Goal: Download file/media

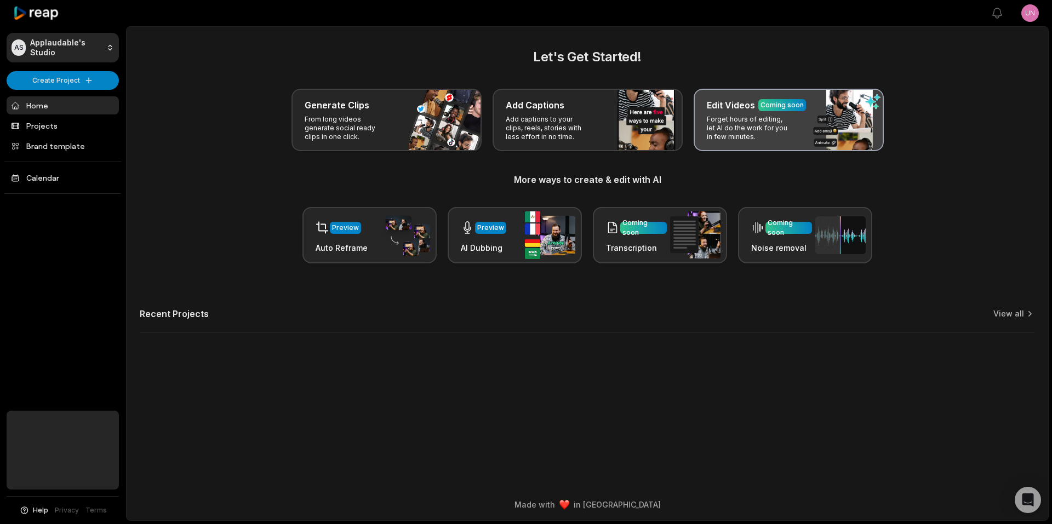
click at [750, 113] on div "Edit Videos Coming soon Forget hours of editing, let AI do the work for you in …" at bounding box center [789, 120] width 190 height 62
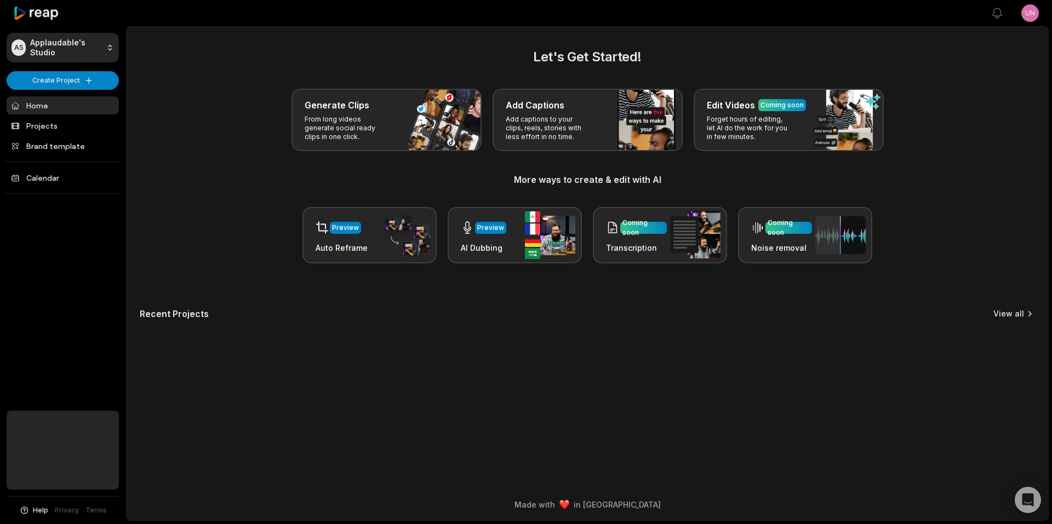
click at [1010, 313] on link "View all" at bounding box center [1008, 313] width 31 height 11
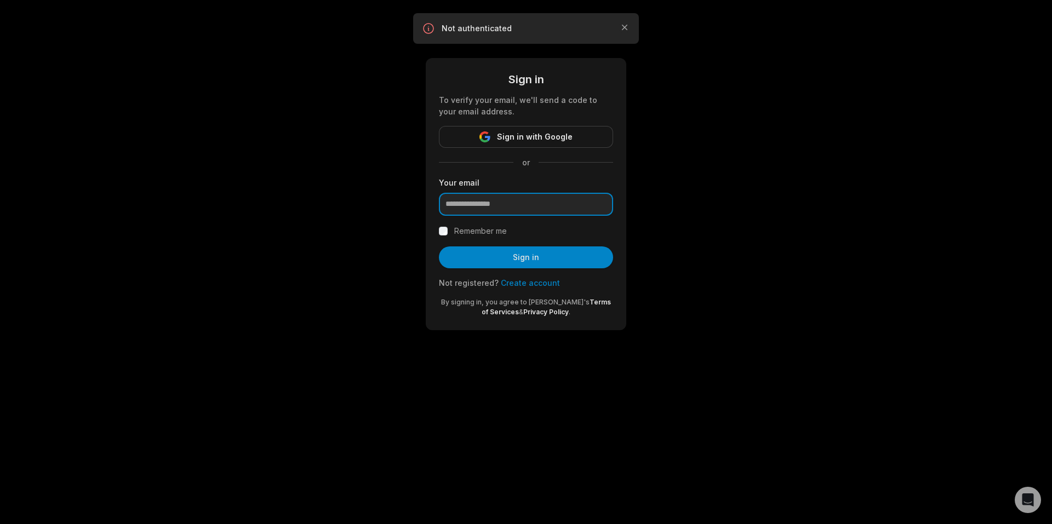
click at [530, 204] on input "email" at bounding box center [526, 204] width 174 height 23
click at [302, 248] on div "Sign in To verify your email, we'll send a code to your email address. Sign in …" at bounding box center [526, 178] width 1052 height 357
click at [628, 25] on icon "button" at bounding box center [624, 27] width 11 height 11
click at [521, 201] on input "email" at bounding box center [526, 204] width 174 height 23
click at [484, 202] on input "email" at bounding box center [526, 204] width 174 height 23
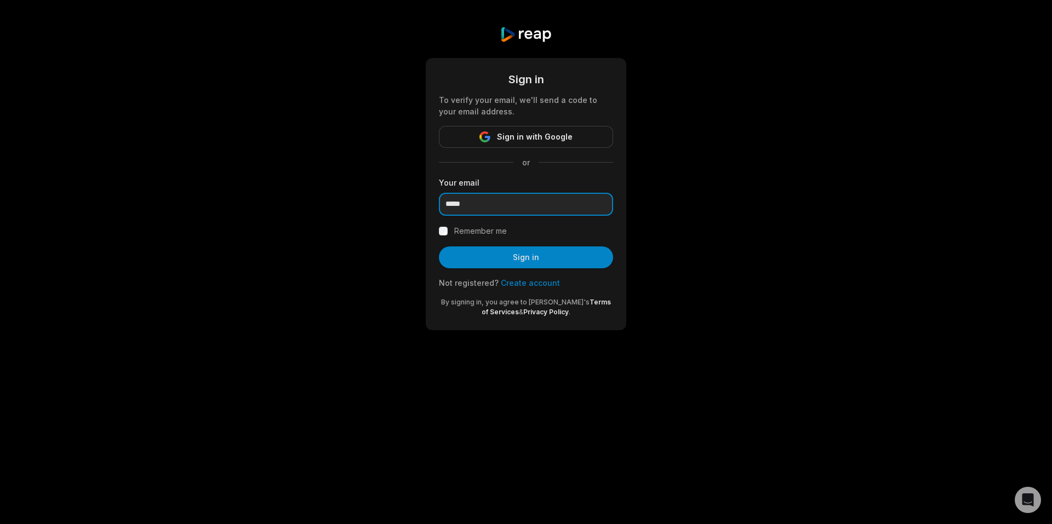
type input "**********"
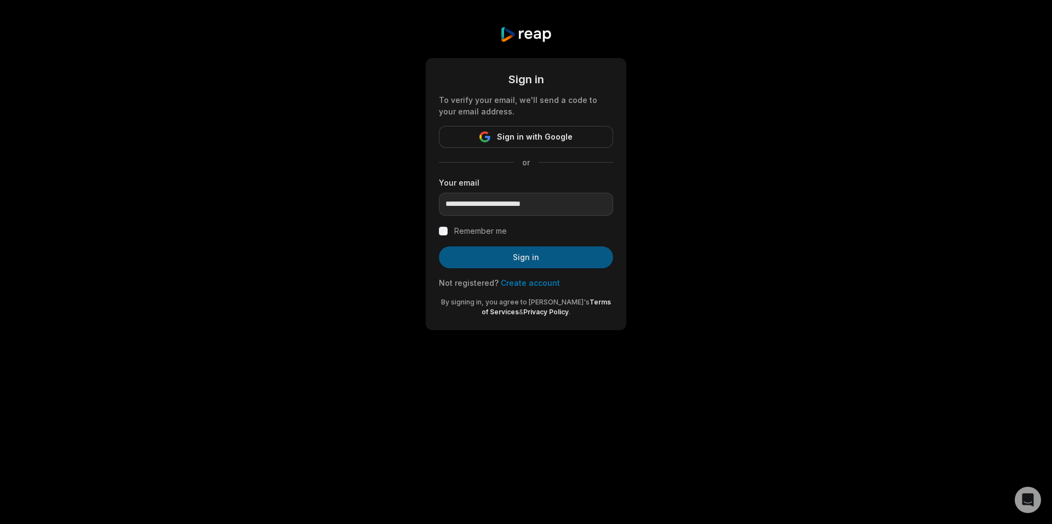
click at [531, 259] on button "Sign in" at bounding box center [526, 258] width 174 height 22
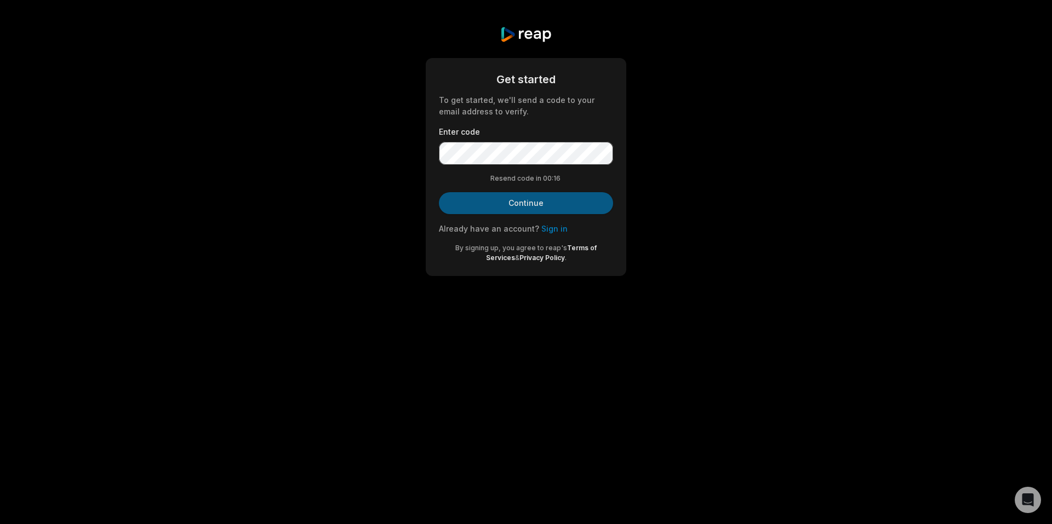
click at [481, 199] on button "Continue" at bounding box center [526, 203] width 174 height 22
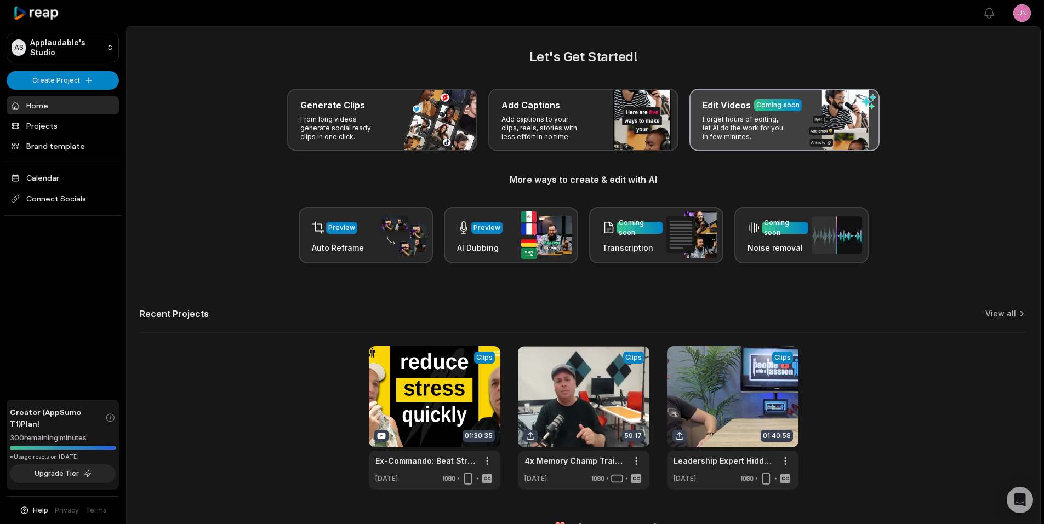
click at [775, 116] on p "Forget hours of editing, let AI do the work for you in few minutes." at bounding box center [744, 128] width 85 height 26
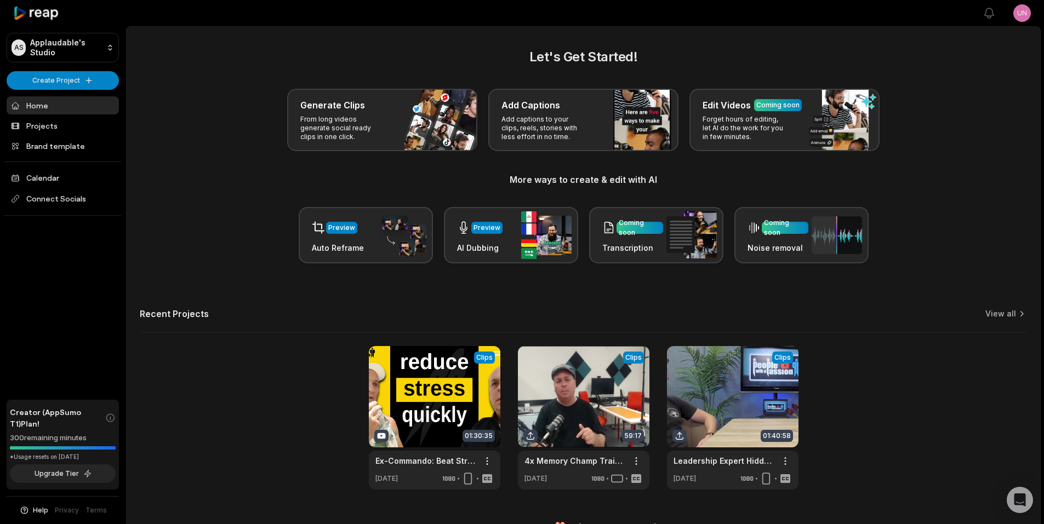
click at [1025, 15] on html "AS Applaudable's Studio Create Project Home Projects Brand template Calendar Co…" at bounding box center [522, 262] width 1044 height 524
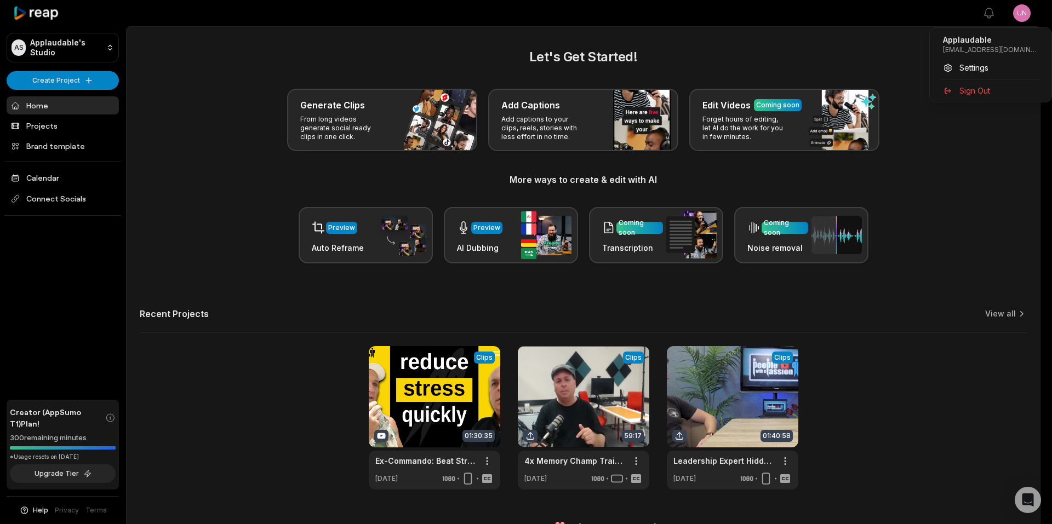
click at [1025, 15] on html "AS Applaudable's Studio Create Project Home Projects Brand template Calendar Co…" at bounding box center [526, 262] width 1052 height 524
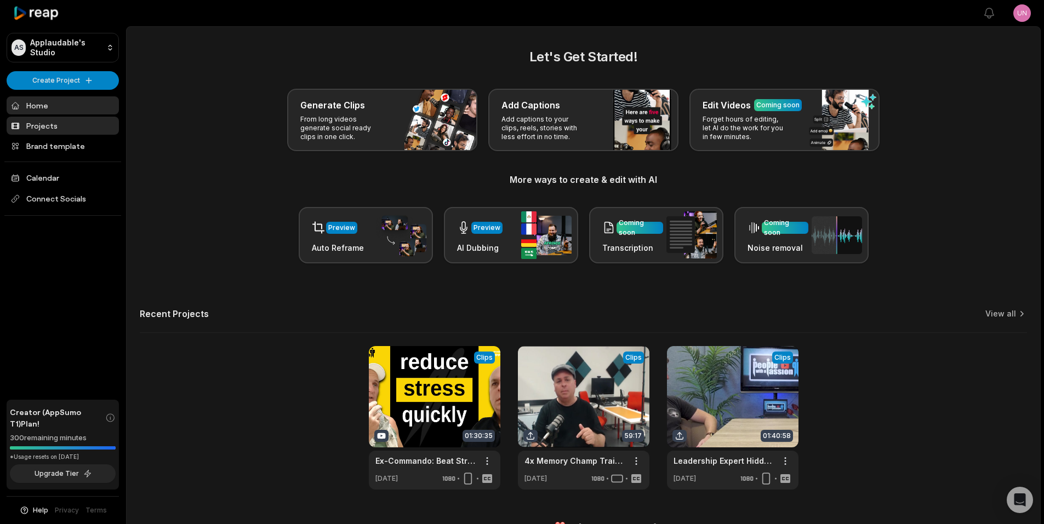
click at [39, 127] on link "Projects" at bounding box center [63, 126] width 112 height 18
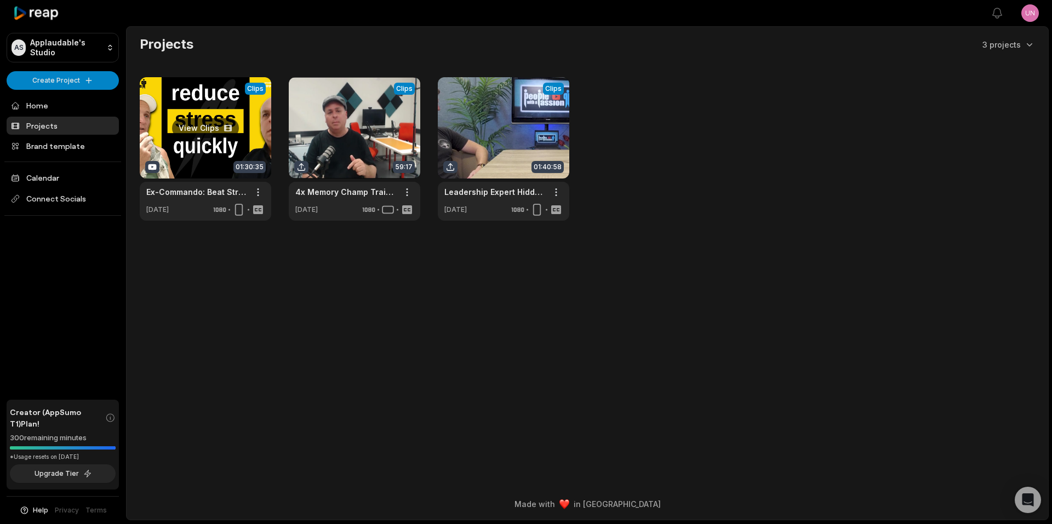
click at [204, 127] on link at bounding box center [206, 149] width 132 height 144
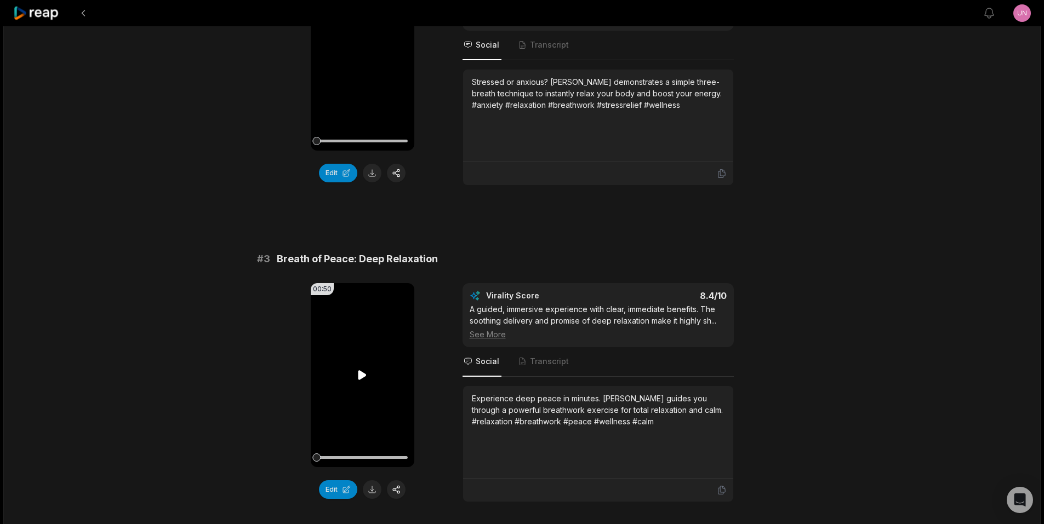
scroll to position [548, 0]
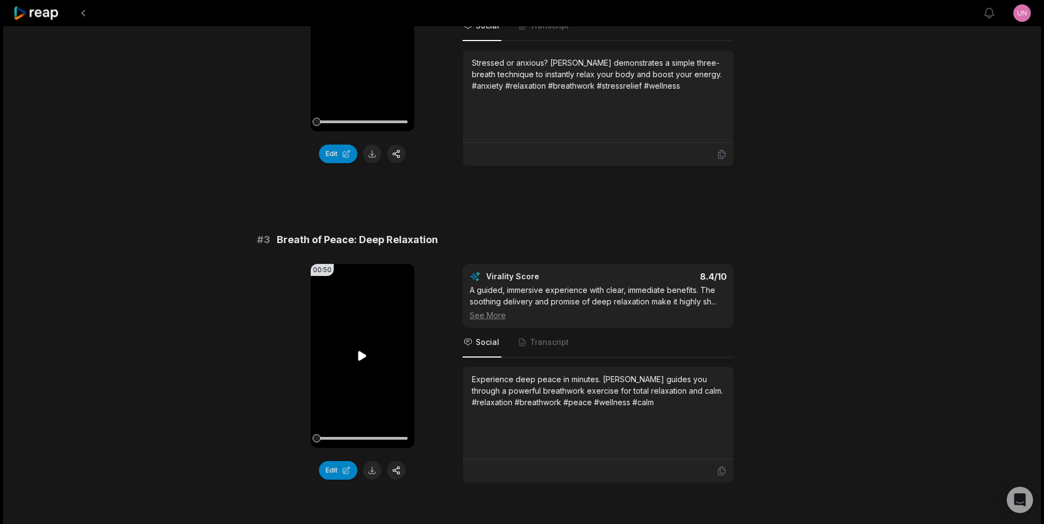
click at [363, 355] on icon at bounding box center [362, 355] width 8 height 9
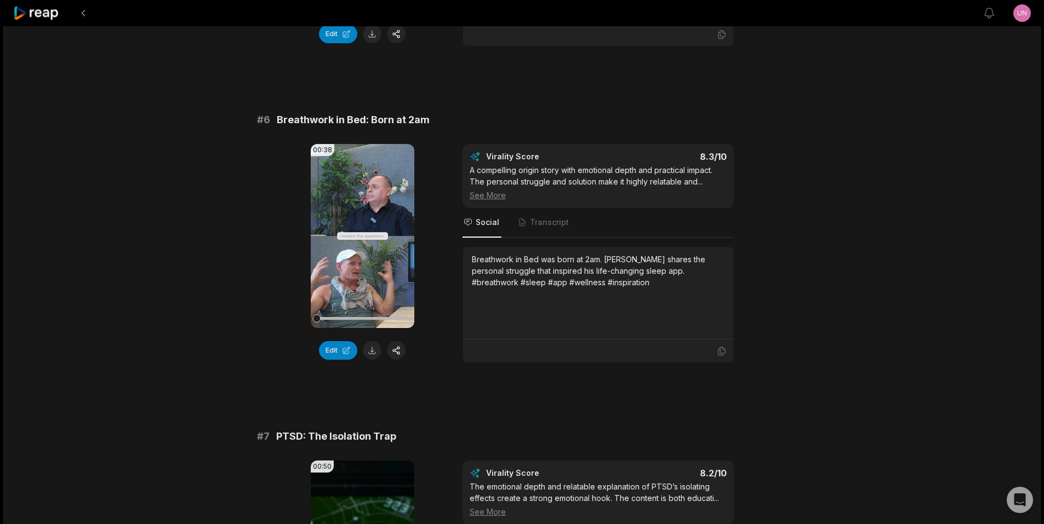
scroll to position [1644, 0]
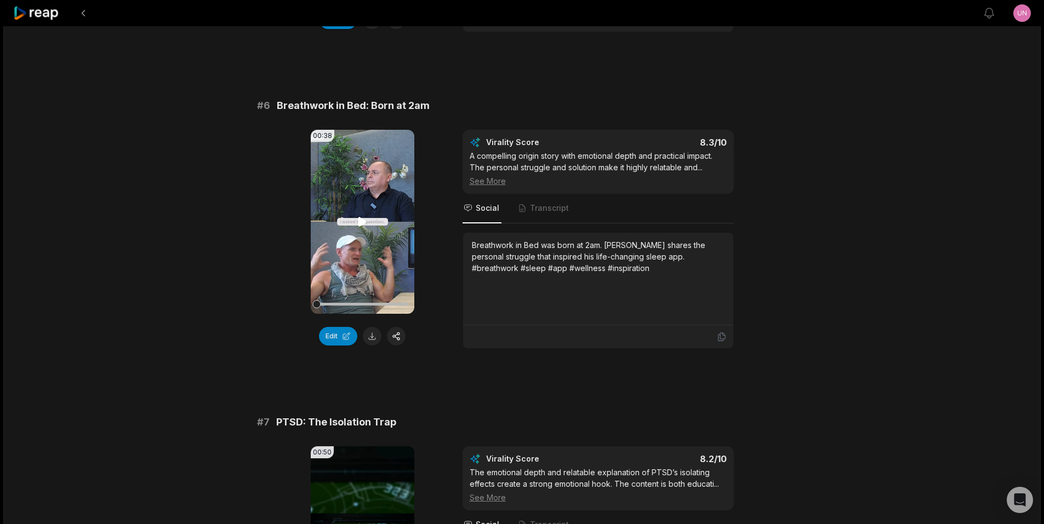
click at [359, 222] on icon at bounding box center [362, 221] width 8 height 9
click at [374, 334] on button at bounding box center [372, 336] width 19 height 19
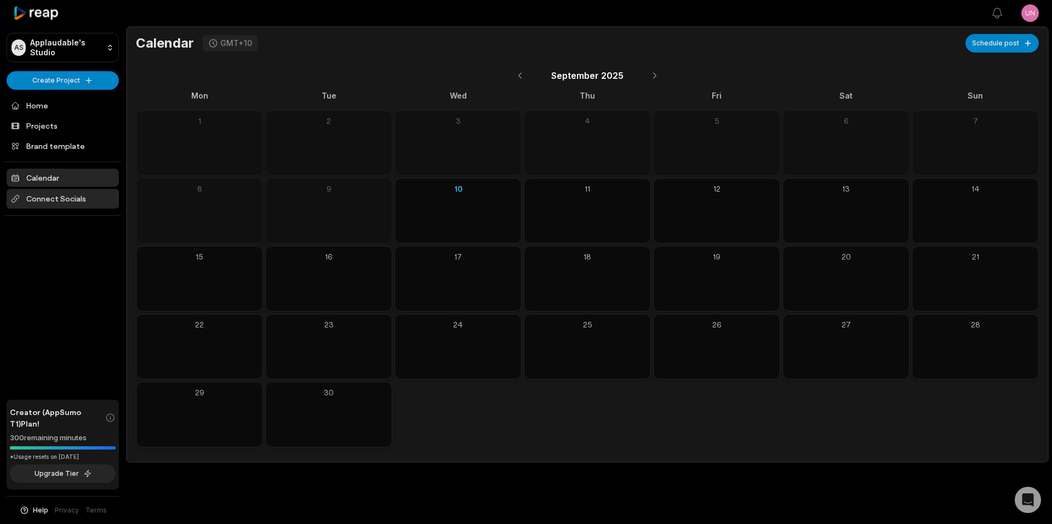
click at [48, 201] on span "Connect Socials" at bounding box center [63, 199] width 112 height 20
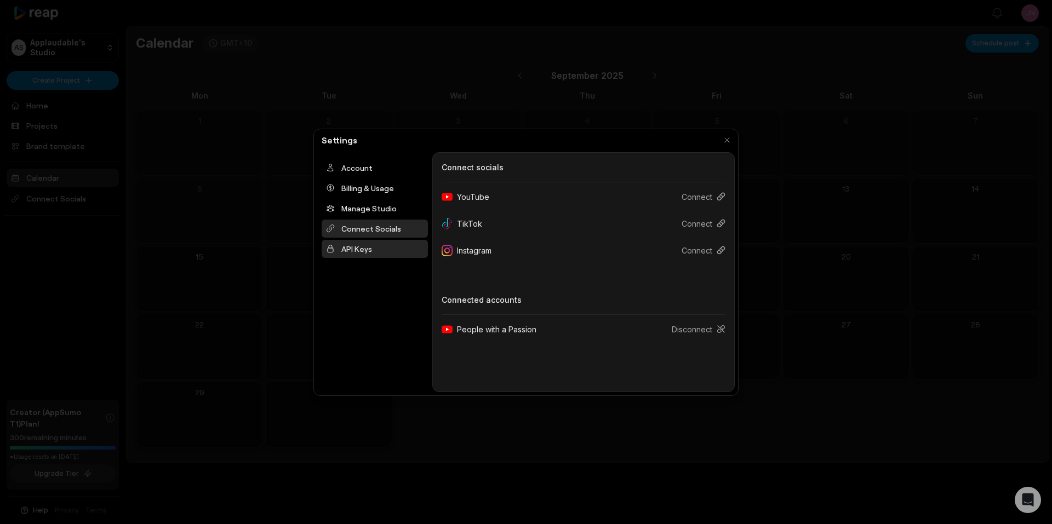
click at [357, 249] on div "API Keys" at bounding box center [375, 249] width 106 height 18
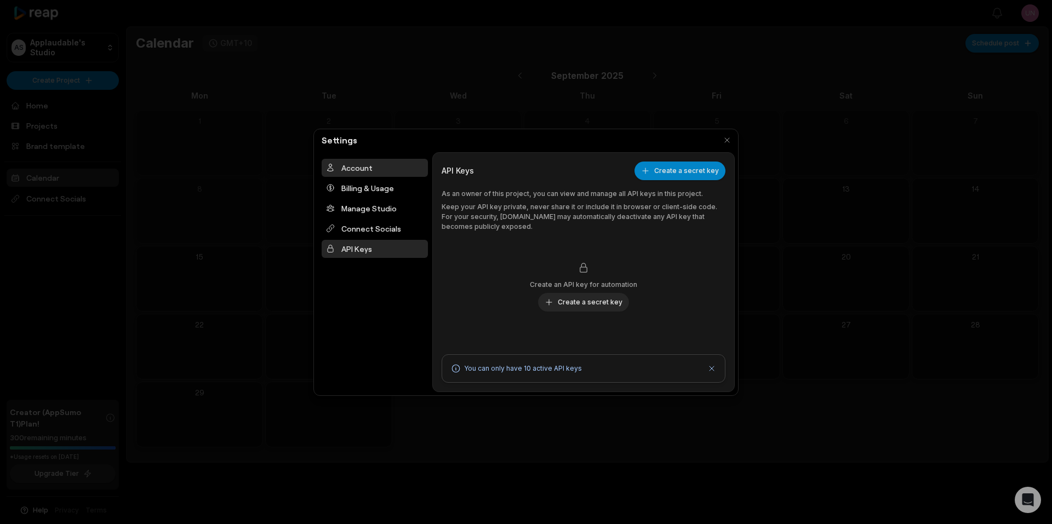
click at [347, 170] on div "Account" at bounding box center [375, 168] width 106 height 18
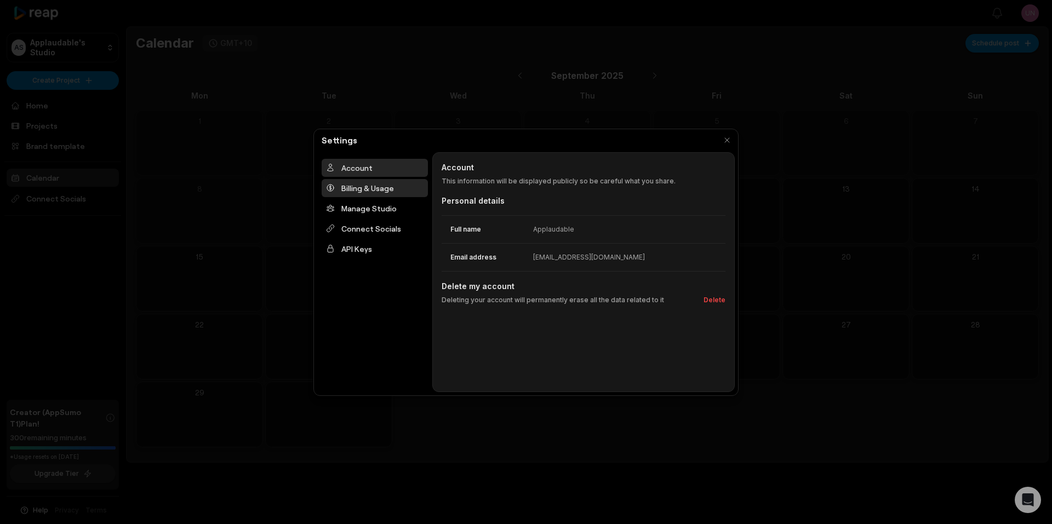
click at [355, 188] on div "Billing & Usage" at bounding box center [375, 188] width 106 height 18
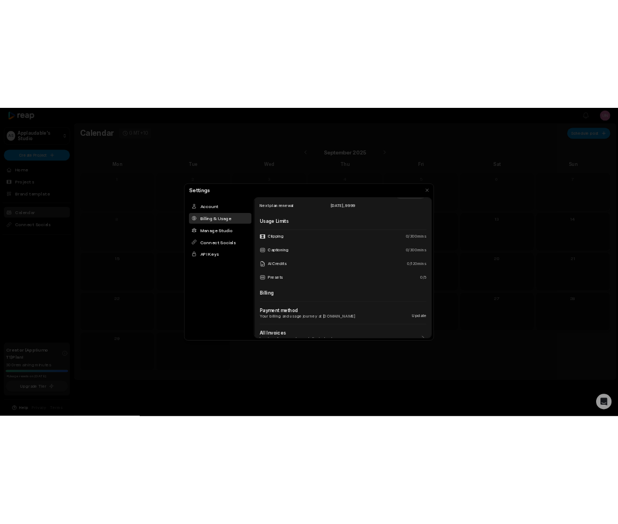
scroll to position [101, 0]
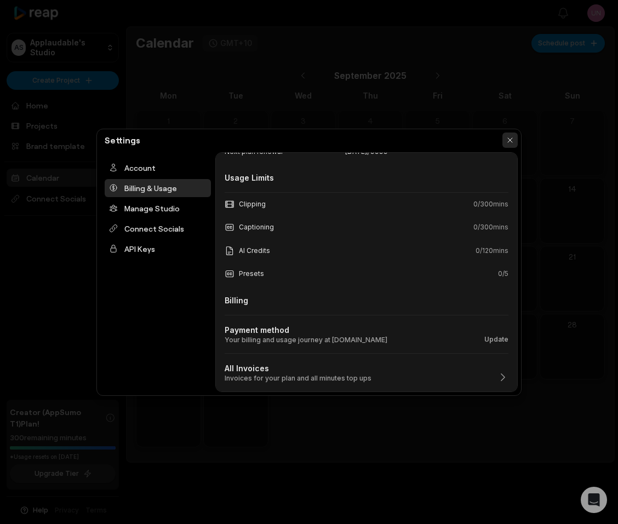
click at [512, 136] on button "button" at bounding box center [509, 140] width 15 height 15
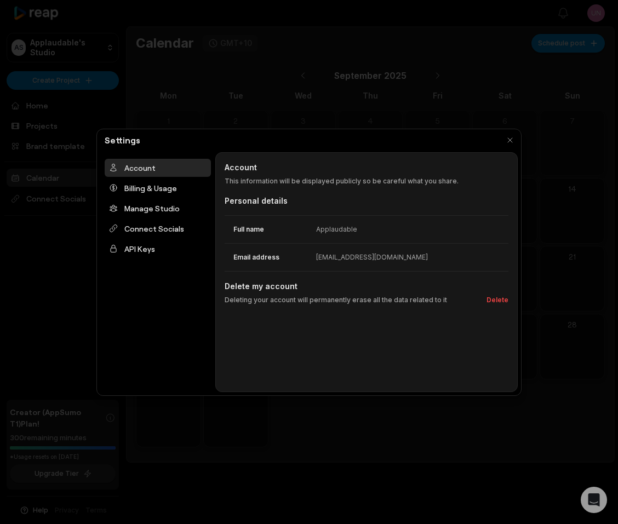
scroll to position [0, 0]
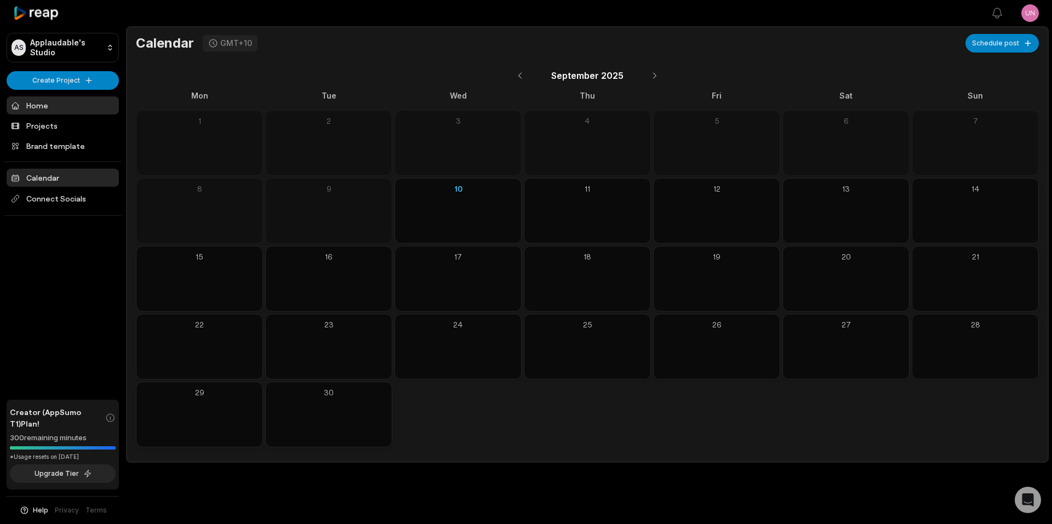
click at [49, 110] on link "Home" at bounding box center [63, 105] width 112 height 18
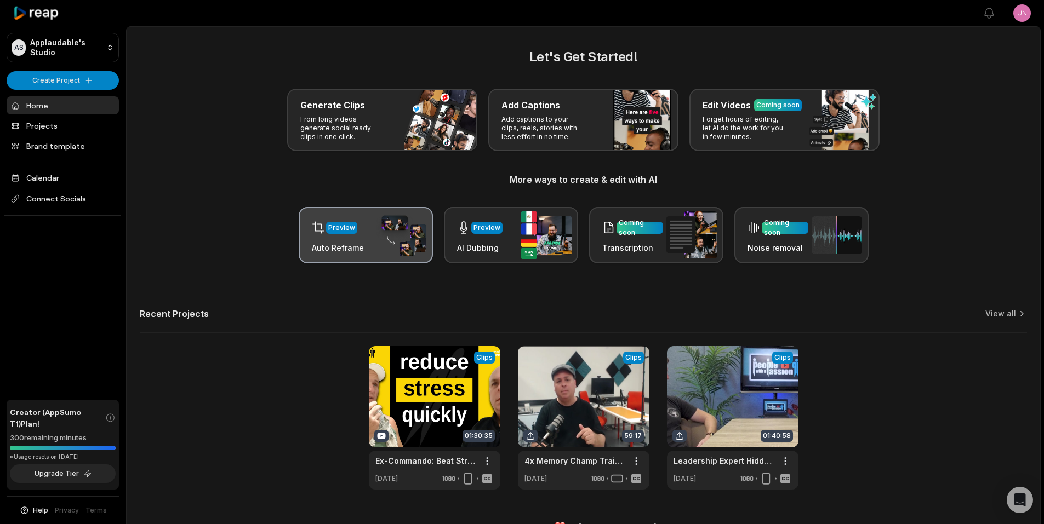
click at [374, 232] on div "Preview Auto Reframe" at bounding box center [366, 235] width 134 height 56
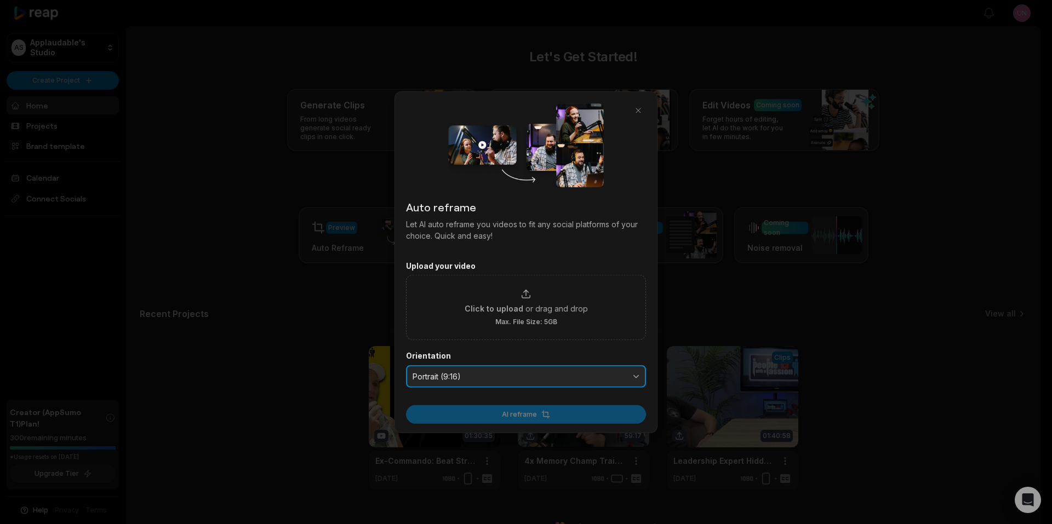
click at [548, 377] on span "Portrait (9:16)" at bounding box center [519, 376] width 212 height 10
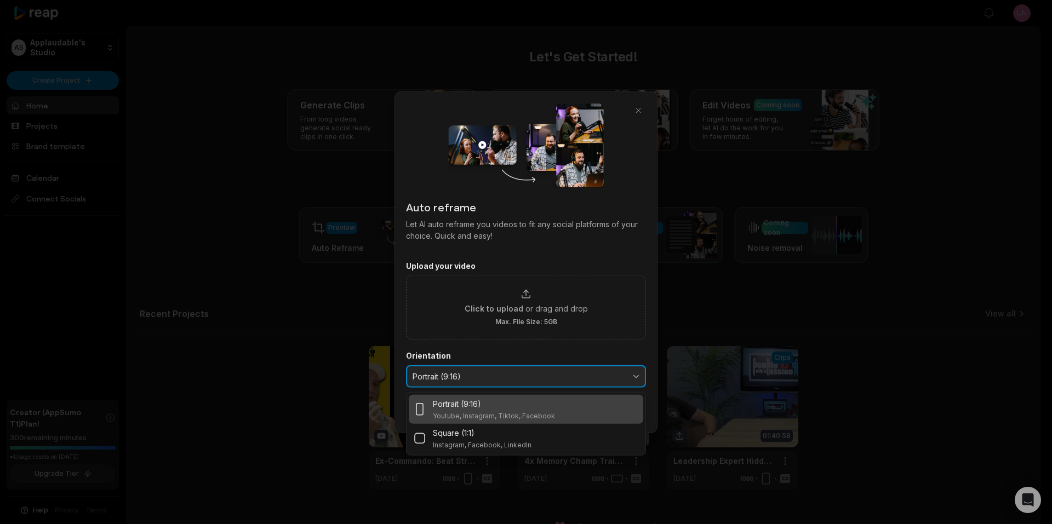
click at [548, 377] on span "Portrait (9:16)" at bounding box center [519, 376] width 212 height 10
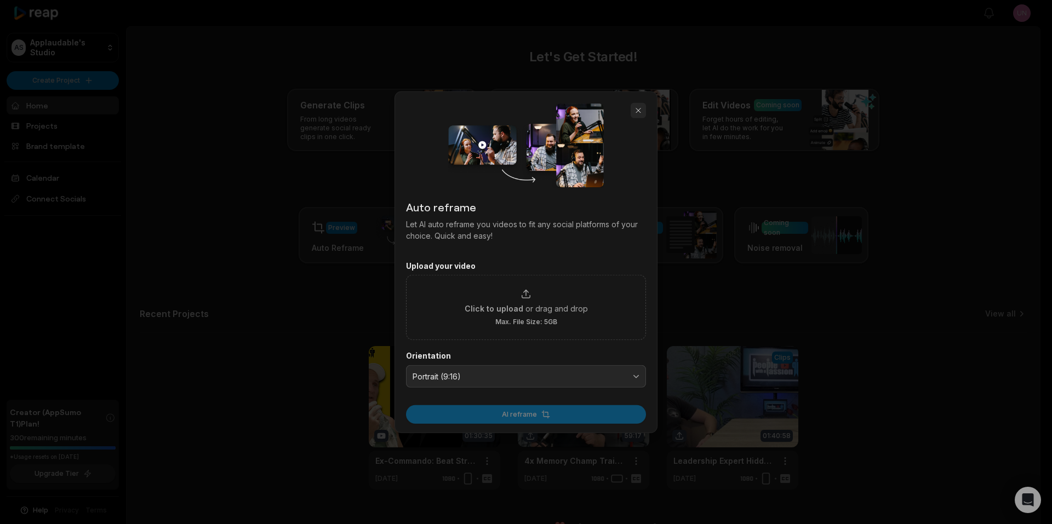
click at [638, 109] on button "button" at bounding box center [638, 109] width 15 height 15
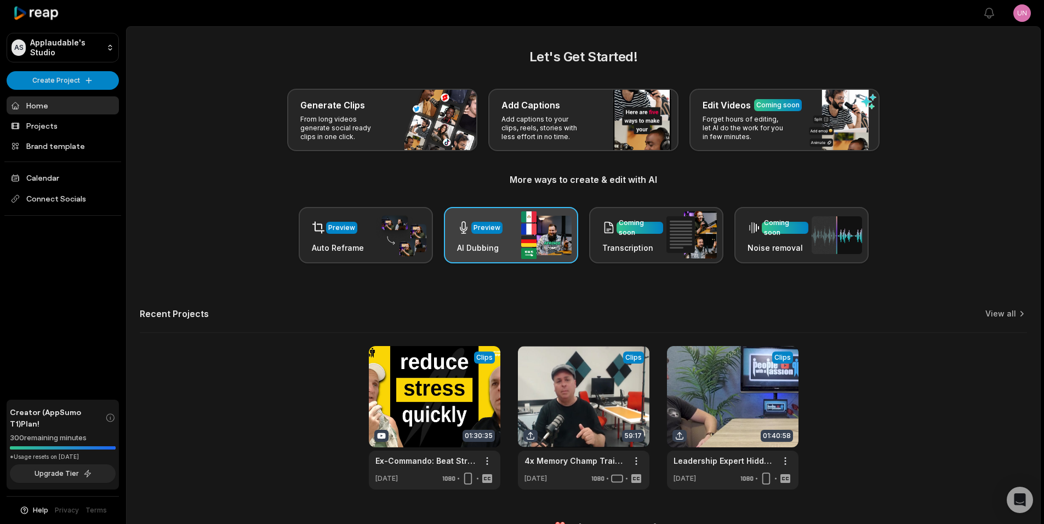
click at [505, 237] on div "Preview AI Dubbing" at bounding box center [511, 235] width 134 height 56
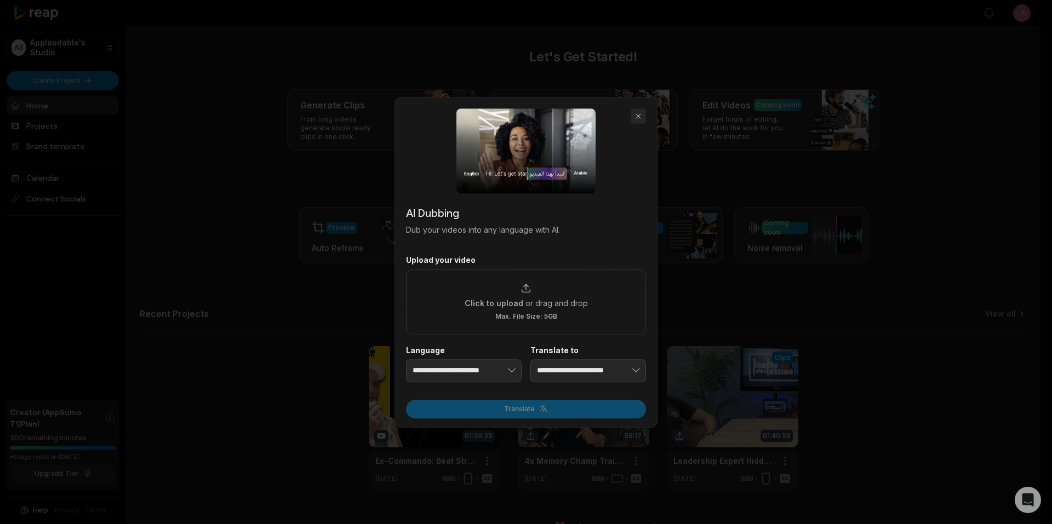
click at [637, 111] on button "button" at bounding box center [638, 115] width 15 height 15
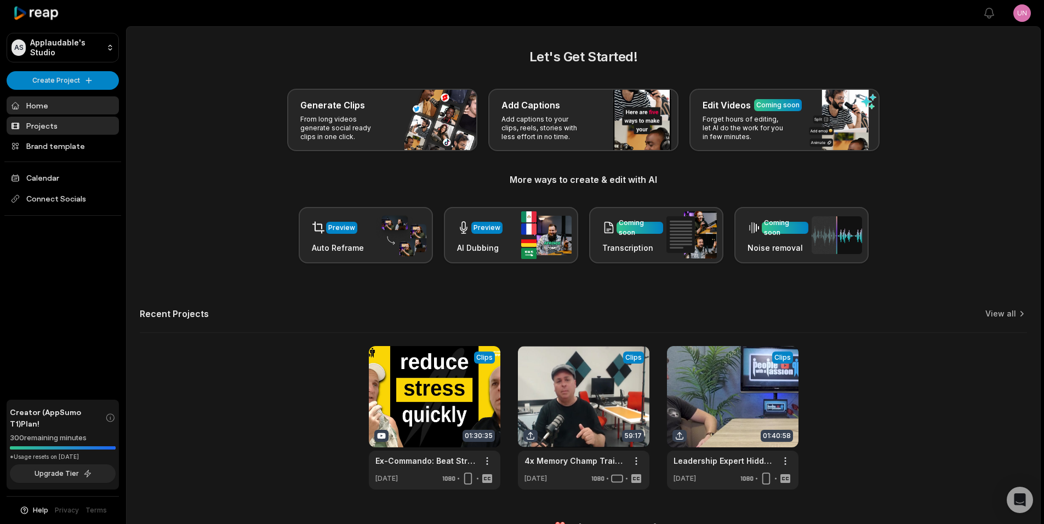
click at [52, 124] on link "Projects" at bounding box center [63, 126] width 112 height 18
